Goal: Task Accomplishment & Management: Manage account settings

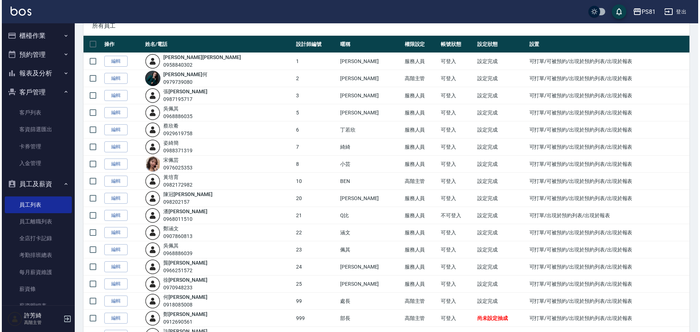
scroll to position [36, 0]
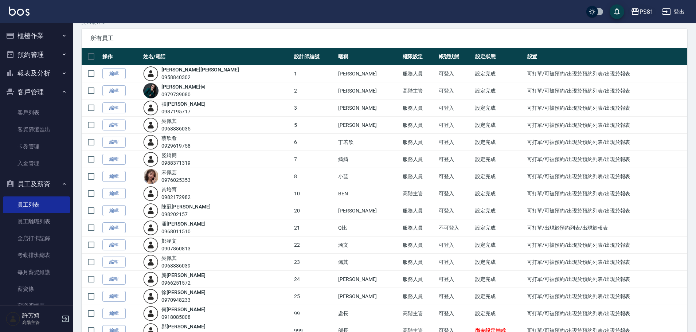
click at [644, 7] on div "PS81" at bounding box center [647, 11] width 14 height 9
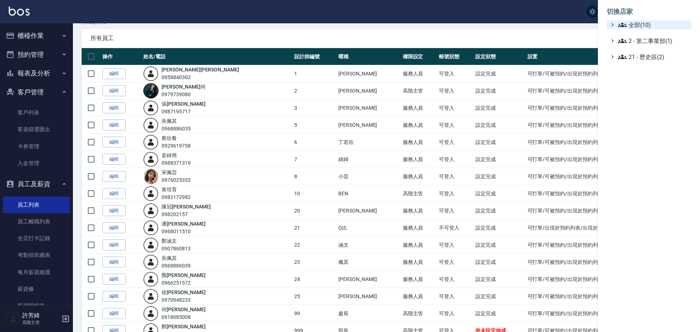
click at [641, 23] on span "全部(10)" at bounding box center [653, 24] width 70 height 9
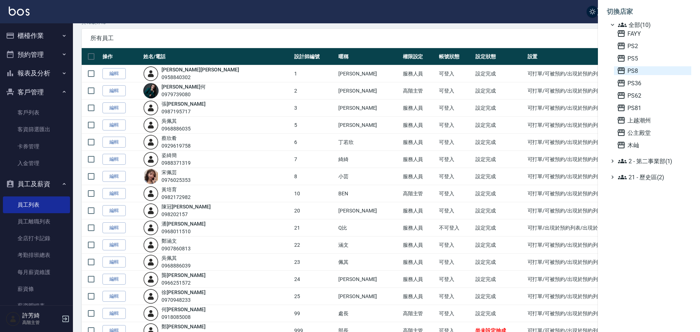
click at [639, 70] on span "PS8" at bounding box center [652, 70] width 71 height 9
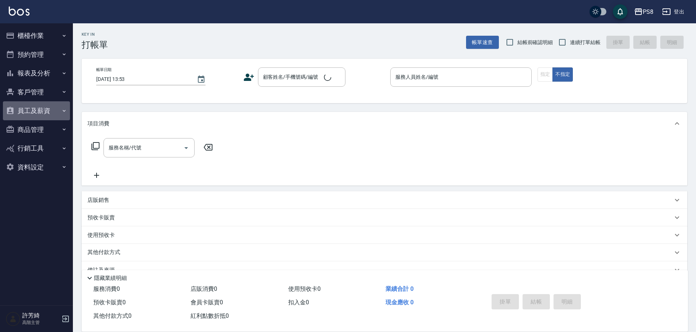
click at [34, 116] on button "員工及薪資" at bounding box center [36, 110] width 67 height 19
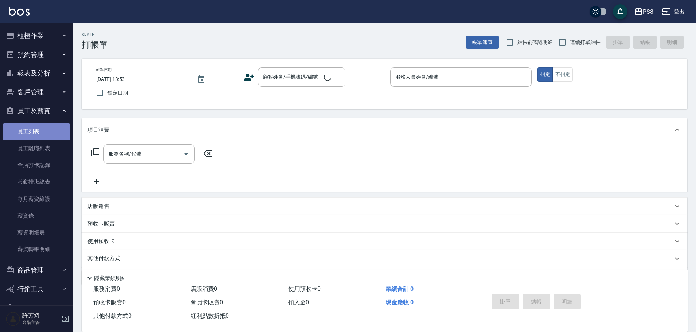
click at [42, 132] on link "員工列表" at bounding box center [36, 131] width 67 height 17
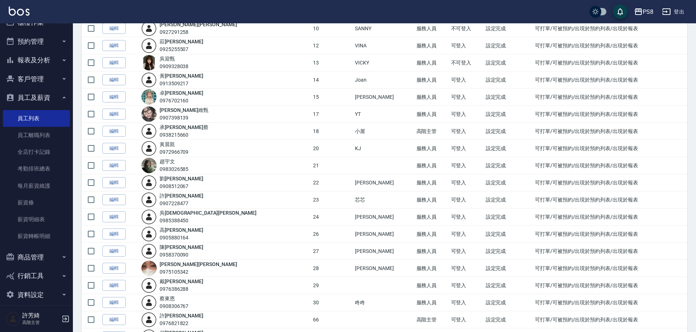
scroll to position [20, 0]
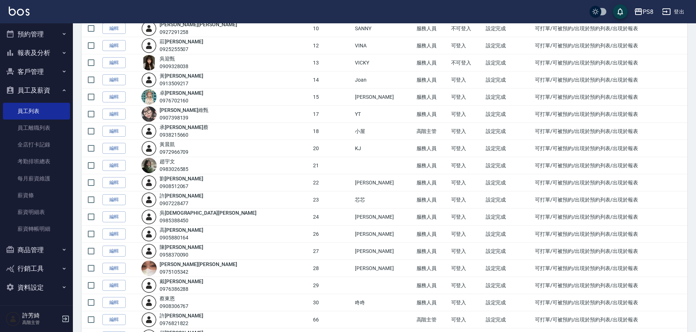
click at [25, 8] on img at bounding box center [19, 11] width 21 height 9
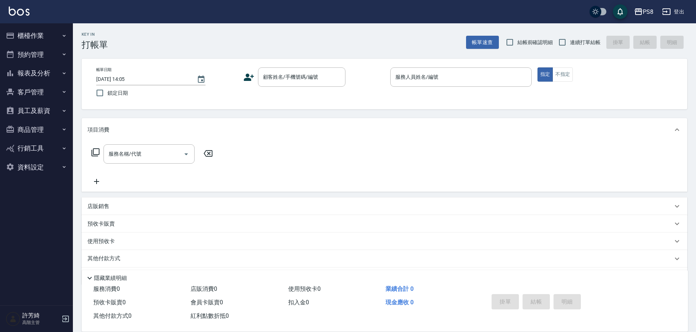
click at [15, 13] on img at bounding box center [19, 11] width 21 height 9
click at [47, 109] on button "員工及薪資" at bounding box center [36, 110] width 67 height 19
drag, startPoint x: 40, startPoint y: 131, endPoint x: 162, endPoint y: 134, distance: 122.1
click at [40, 131] on link "員工列表" at bounding box center [36, 131] width 67 height 17
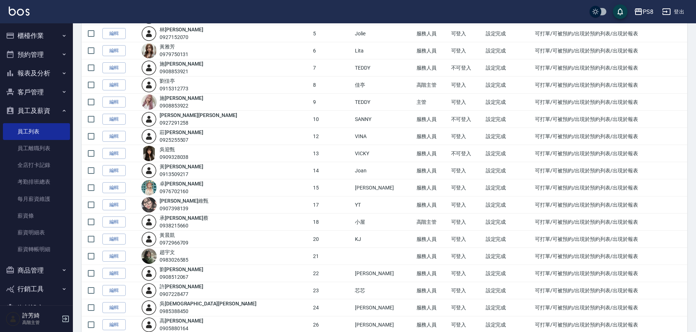
scroll to position [146, 0]
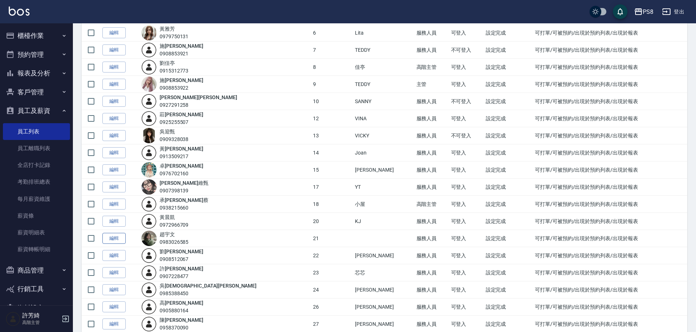
click at [114, 236] on link "編輯" at bounding box center [113, 238] width 23 height 11
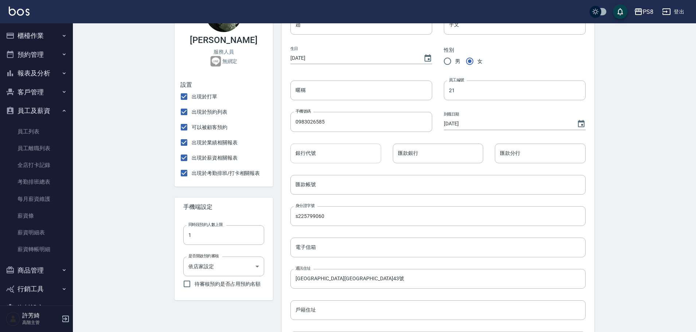
scroll to position [109, 0]
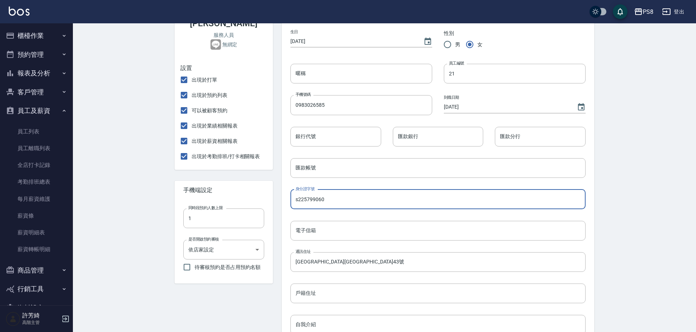
drag, startPoint x: 331, startPoint y: 200, endPoint x: 289, endPoint y: 198, distance: 41.2
click at [289, 198] on div "身分證字號 s225799060 身分證字號" at bounding box center [432, 193] width 307 height 31
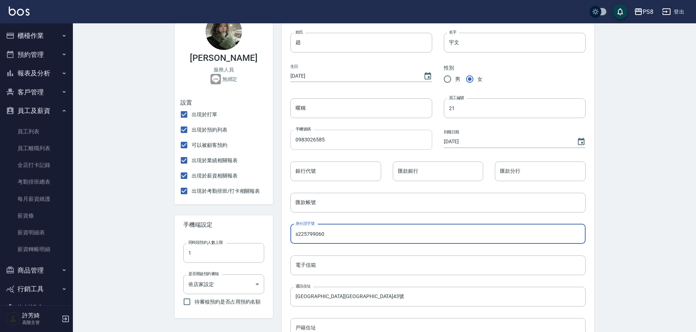
scroll to position [0, 0]
